Goal: Navigation & Orientation: Find specific page/section

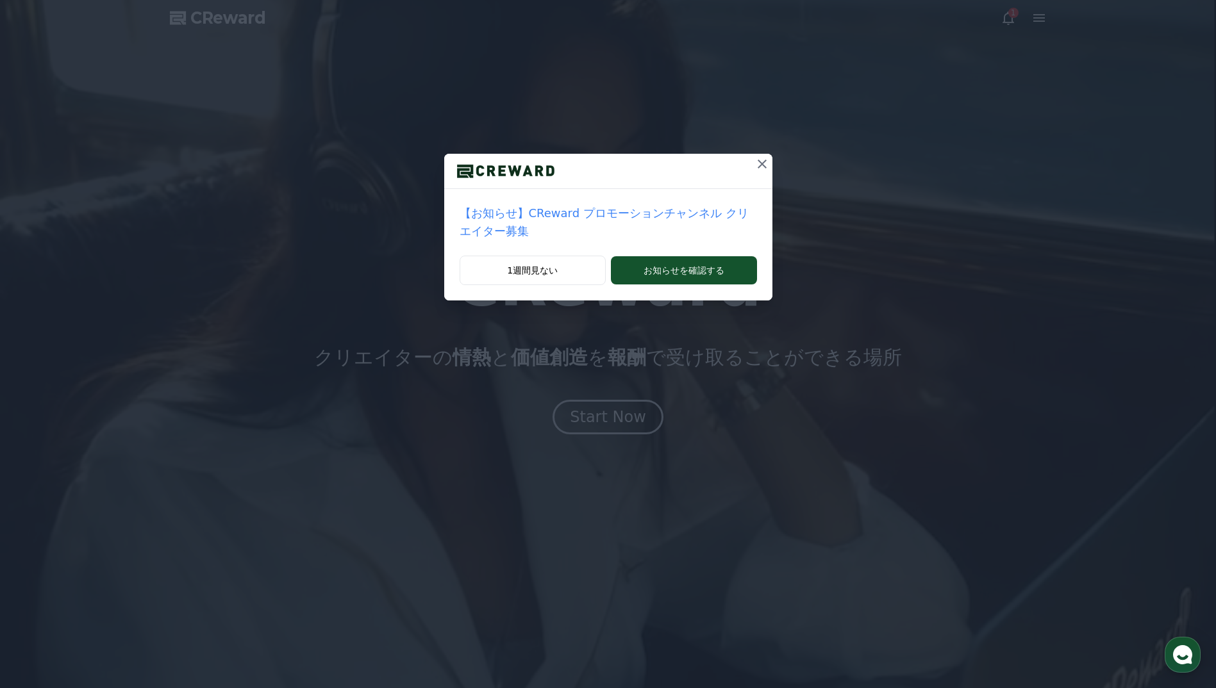
click at [754, 160] on icon at bounding box center [761, 163] width 15 height 15
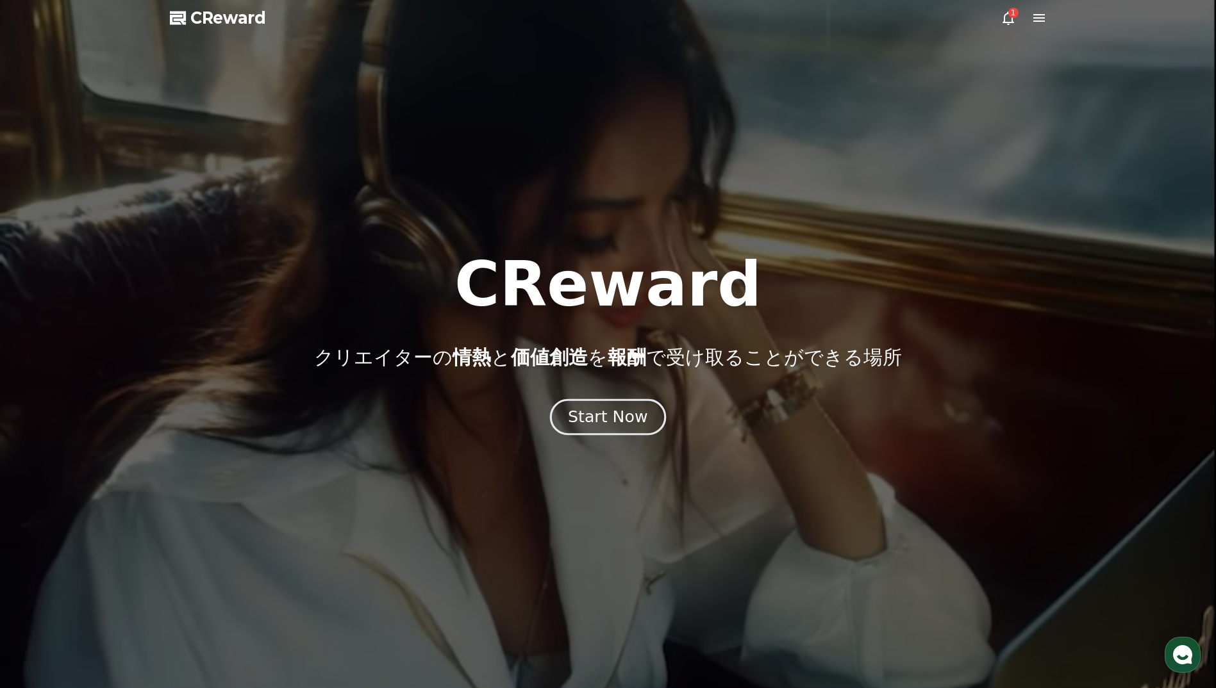
click at [611, 413] on div "Start Now" at bounding box center [607, 417] width 79 height 22
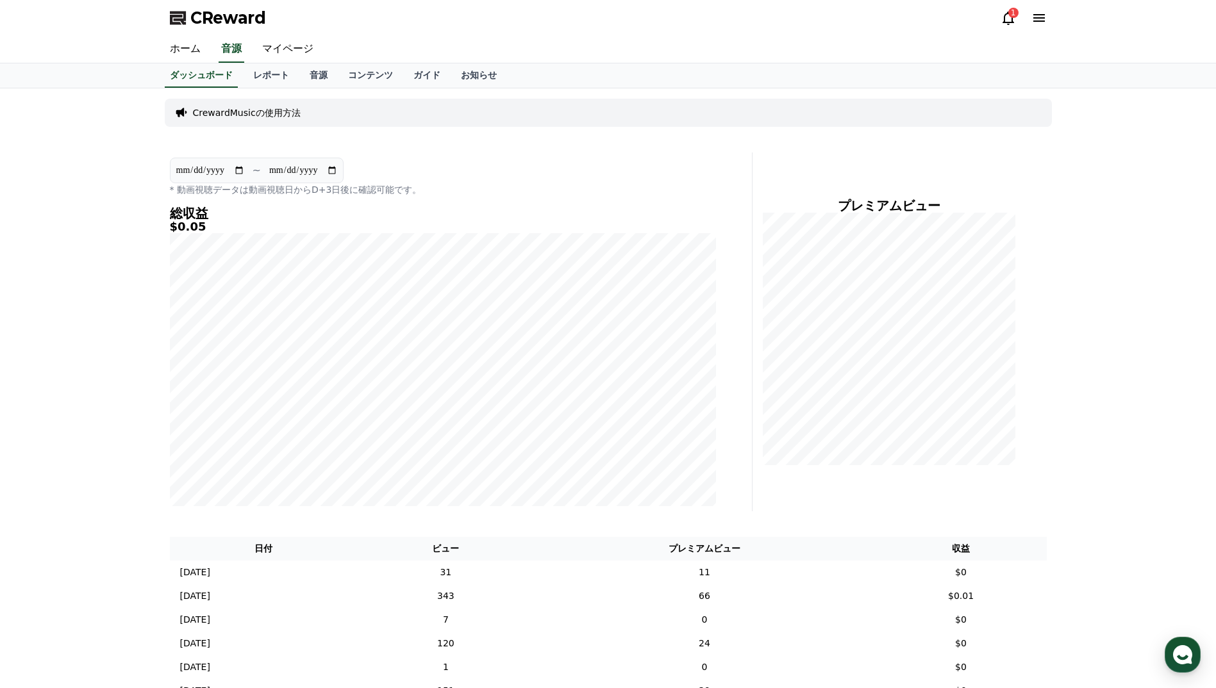
click at [1004, 23] on icon at bounding box center [1008, 18] width 12 height 13
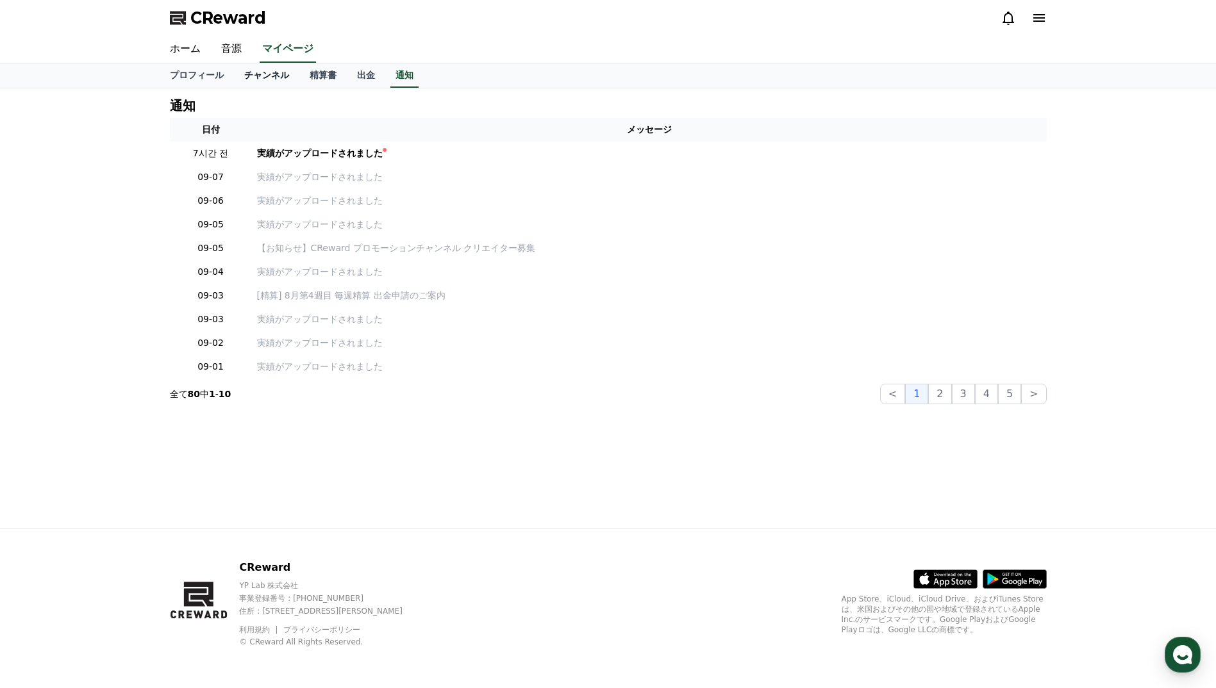
click at [244, 74] on link "チャンネル" at bounding box center [266, 75] width 65 height 24
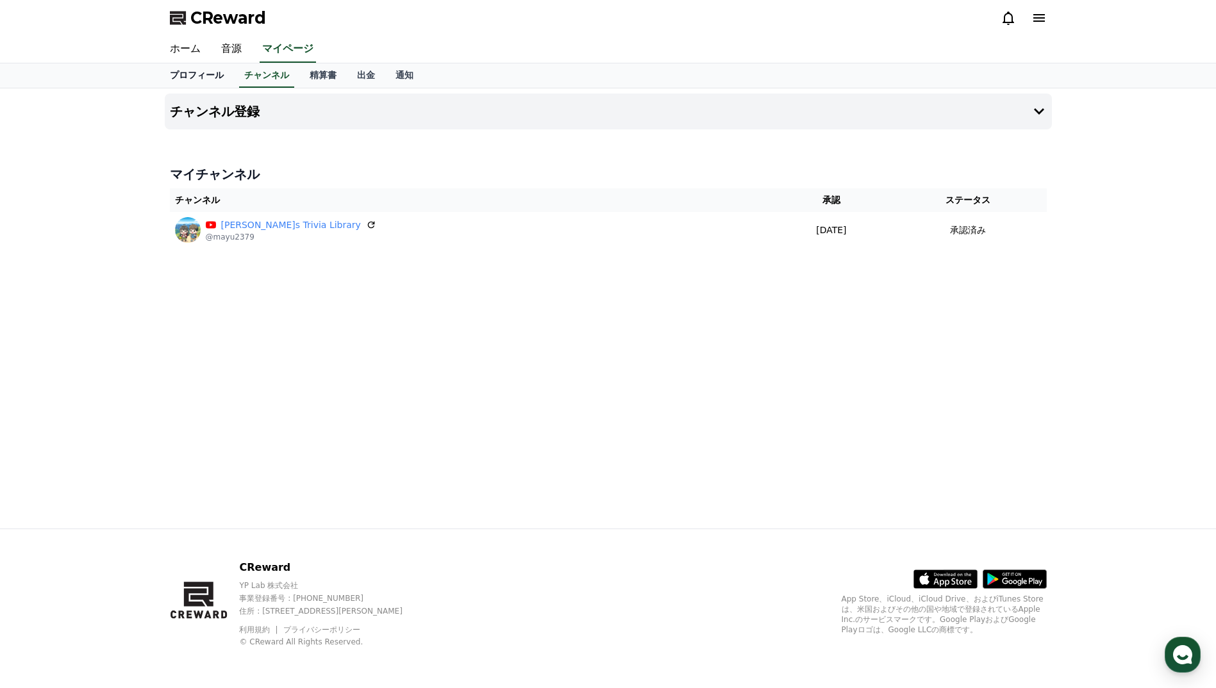
click at [195, 74] on link "プロフィール" at bounding box center [197, 75] width 74 height 24
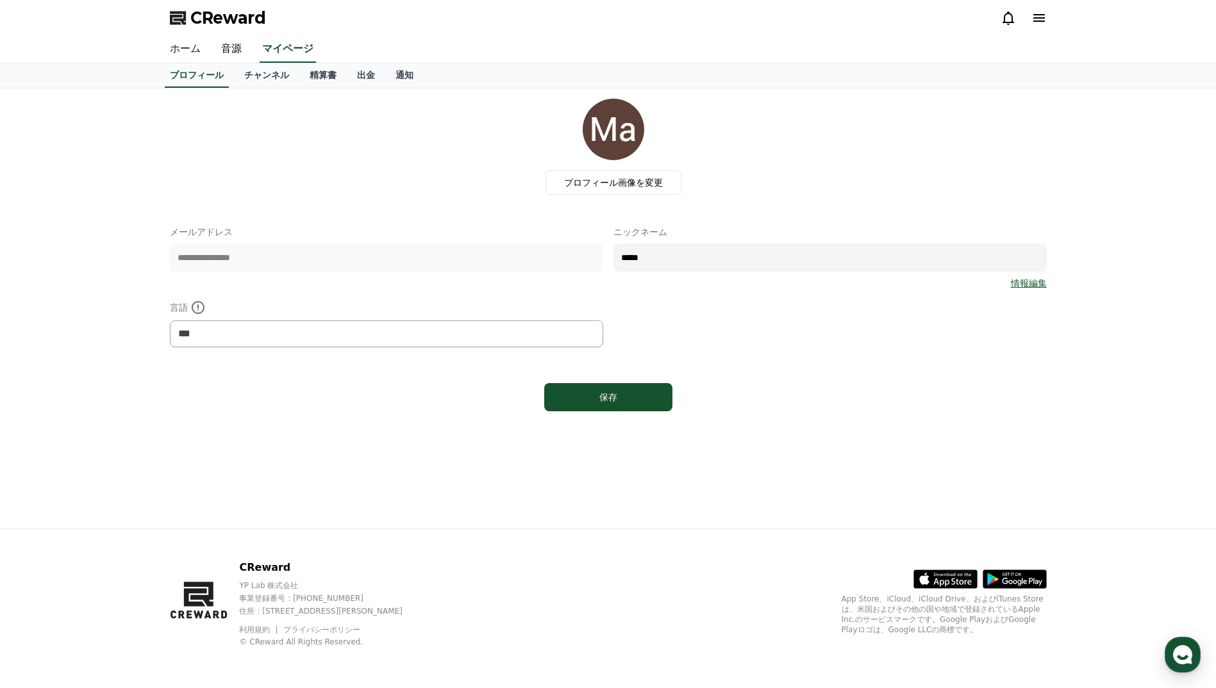
click at [189, 55] on link "ホーム" at bounding box center [185, 49] width 51 height 27
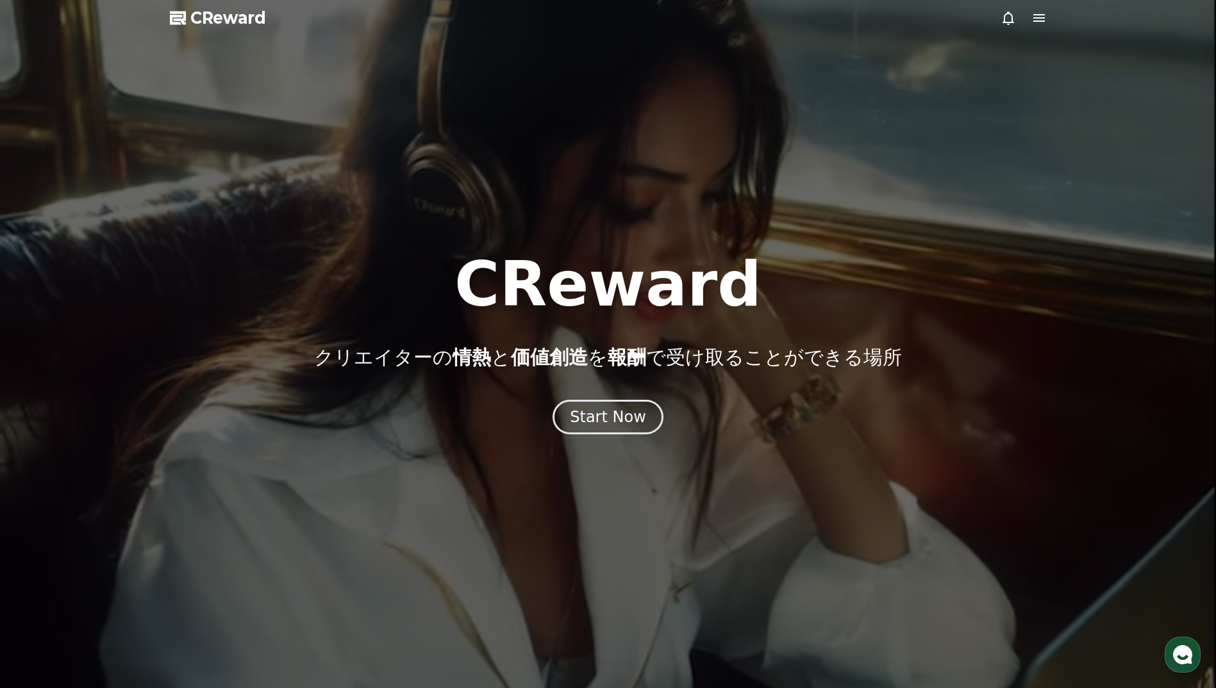
click at [606, 436] on div at bounding box center [608, 344] width 1216 height 688
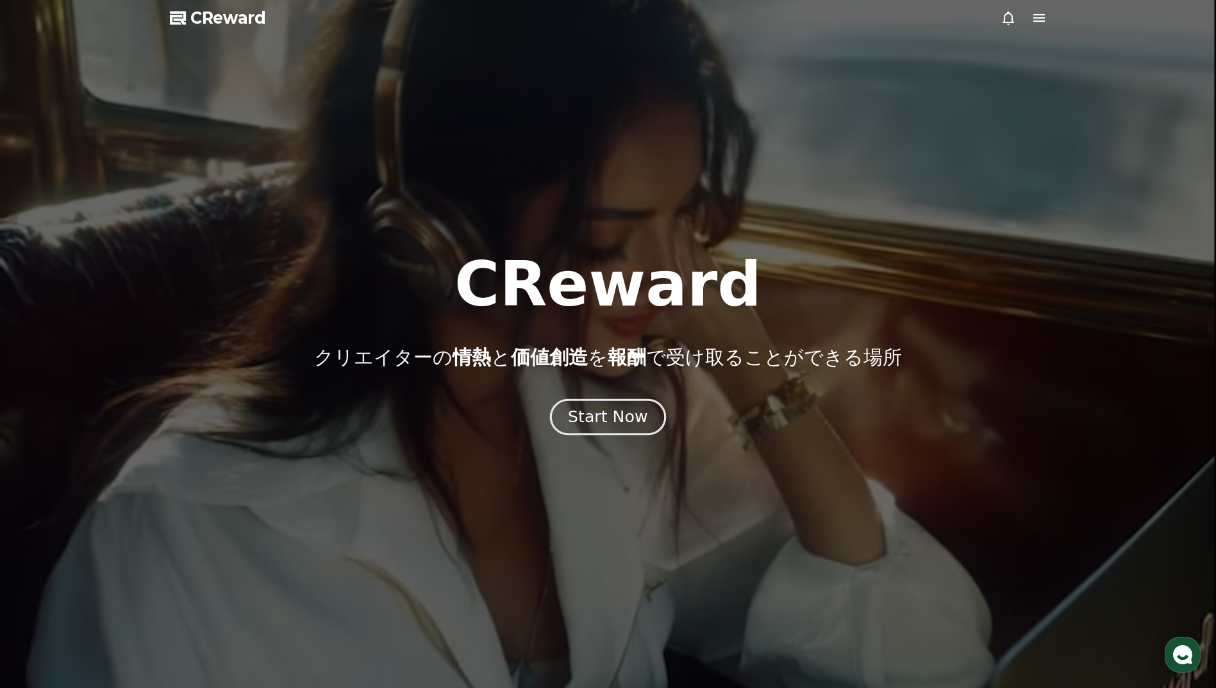
click at [602, 420] on div "Start Now" at bounding box center [607, 417] width 79 height 22
